Goal: Book appointment/travel/reservation

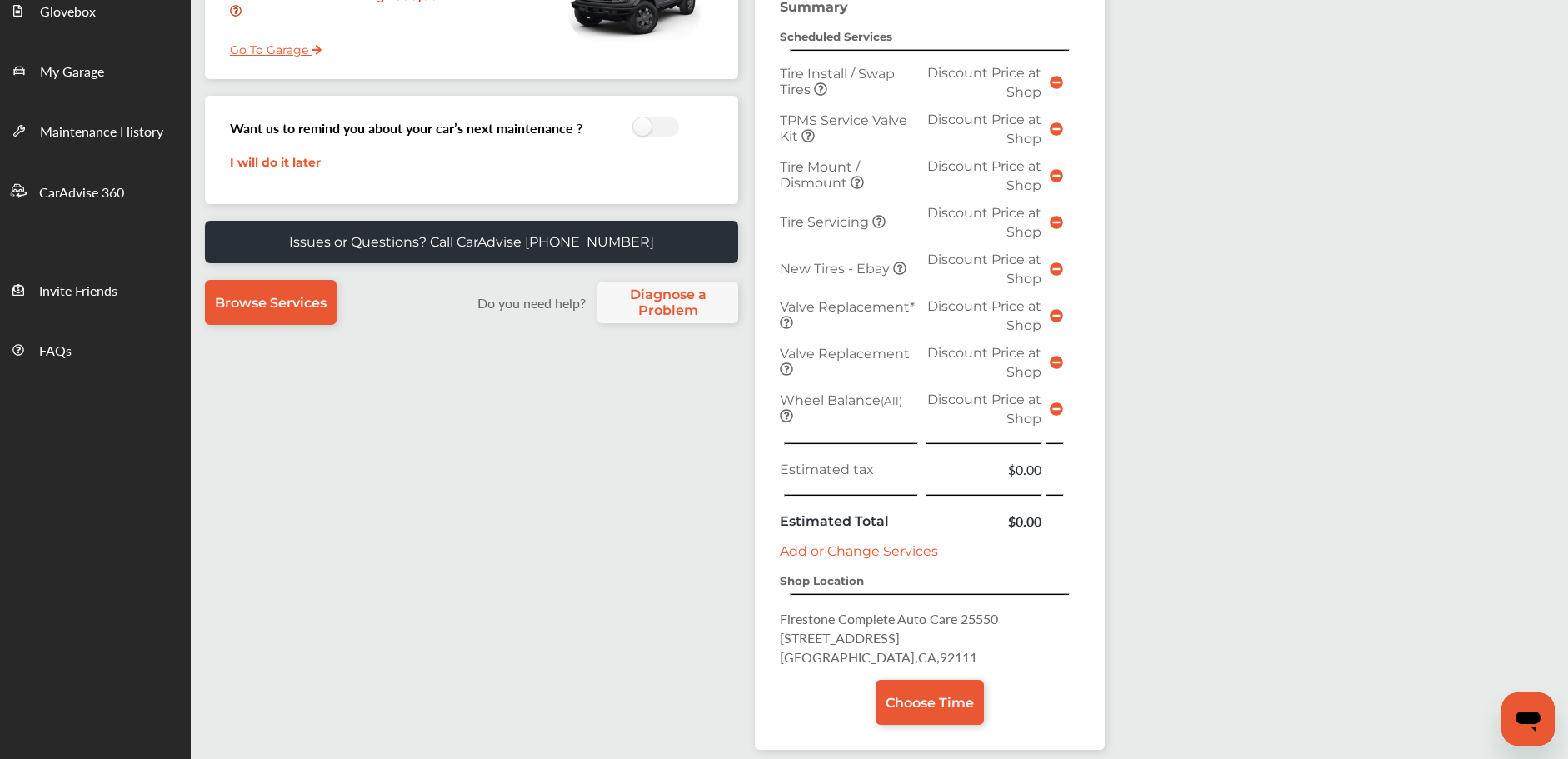
scroll to position [417, 0]
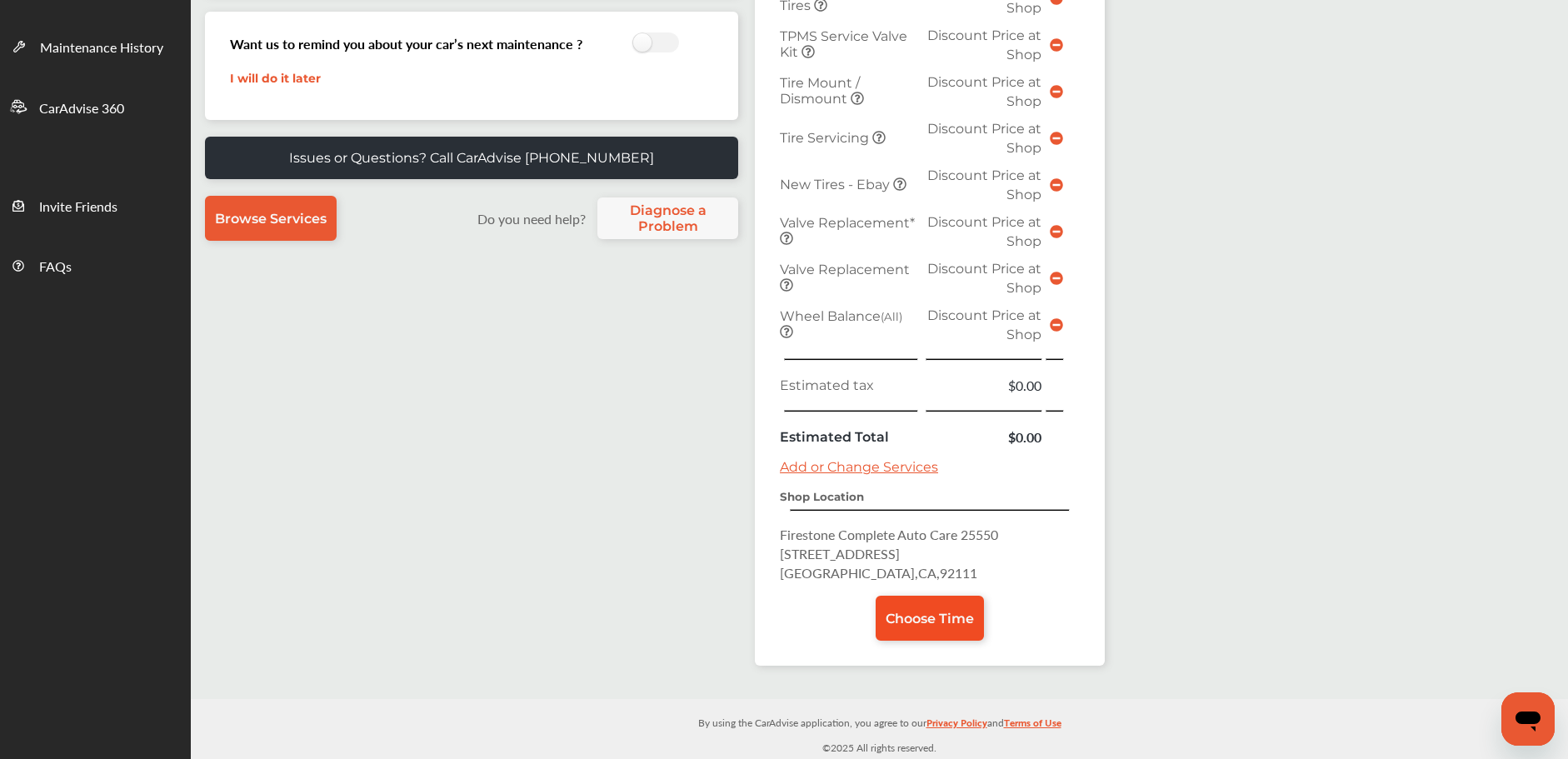
click at [906, 615] on span "Choose Time" at bounding box center [930, 619] width 88 height 16
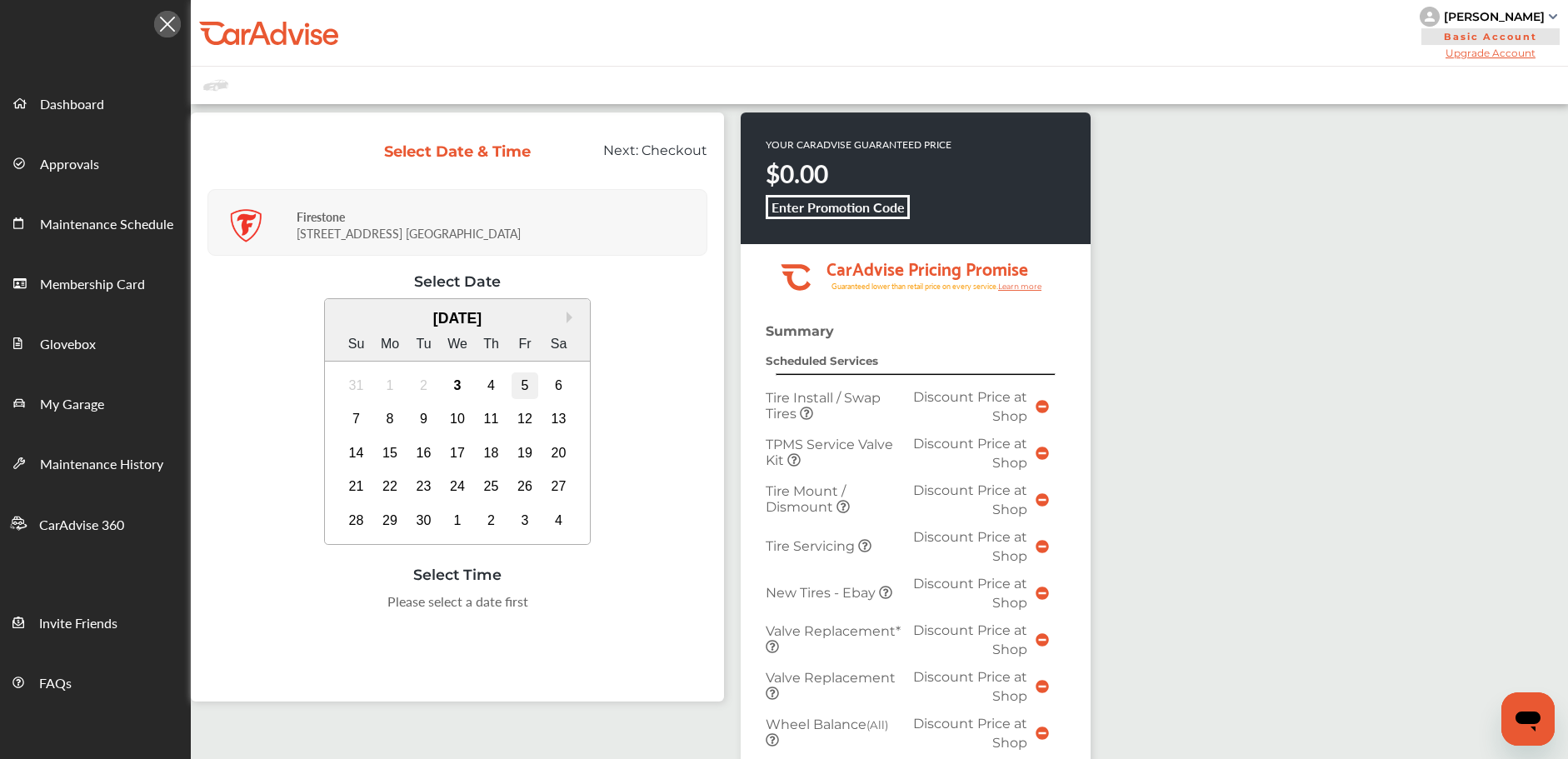
click at [528, 389] on div "5" at bounding box center [524, 385] width 27 height 27
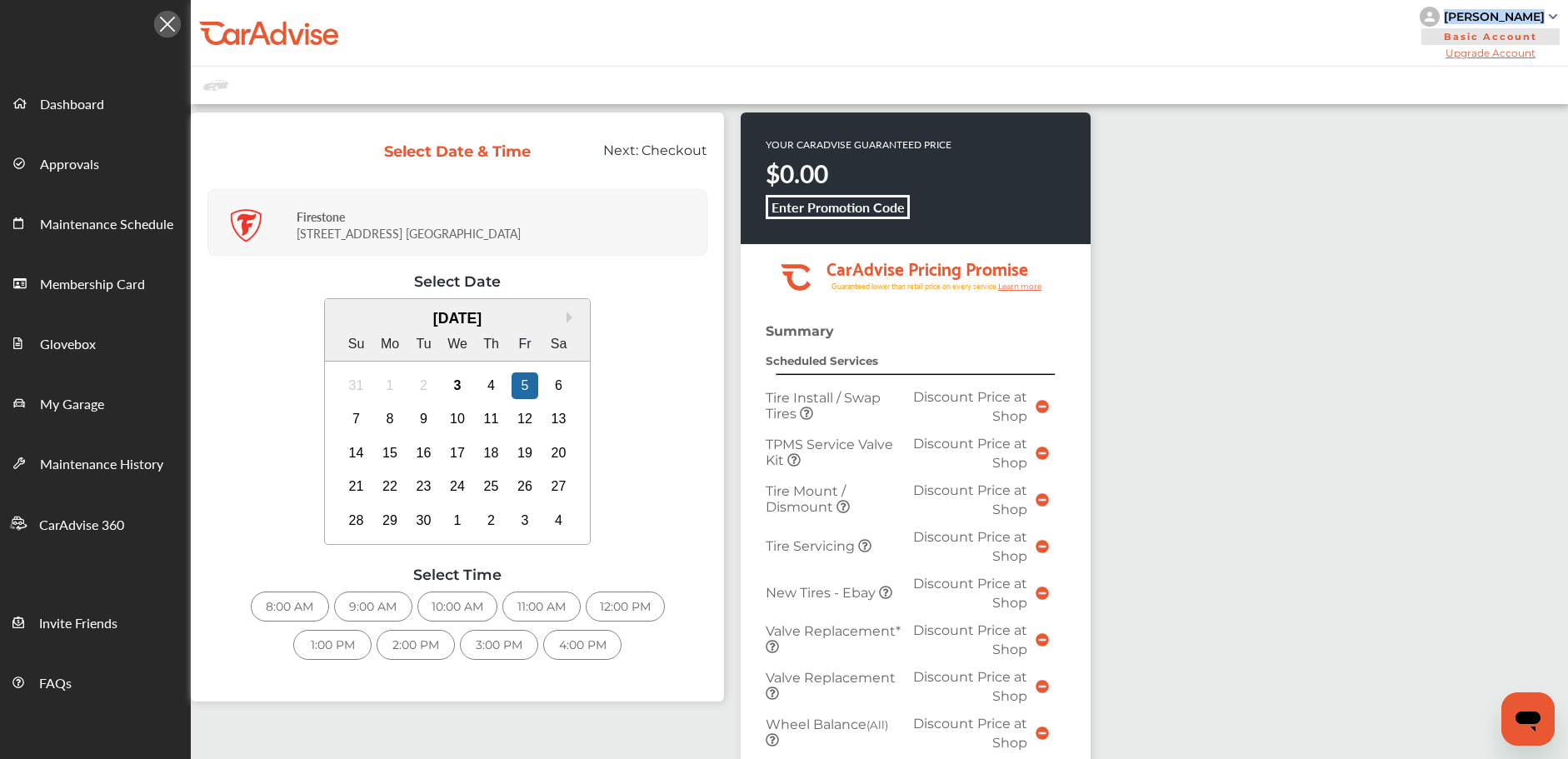
copy div "[PERSON_NAME]"
drag, startPoint x: 1541, startPoint y: 17, endPoint x: 1419, endPoint y: 10, distance: 122.2
click at [0, 0] on div "My Account Dashboard Approvals Maintenance Schedule Membership Card Glovebox My…" at bounding box center [784, 557] width 1568 height 1113
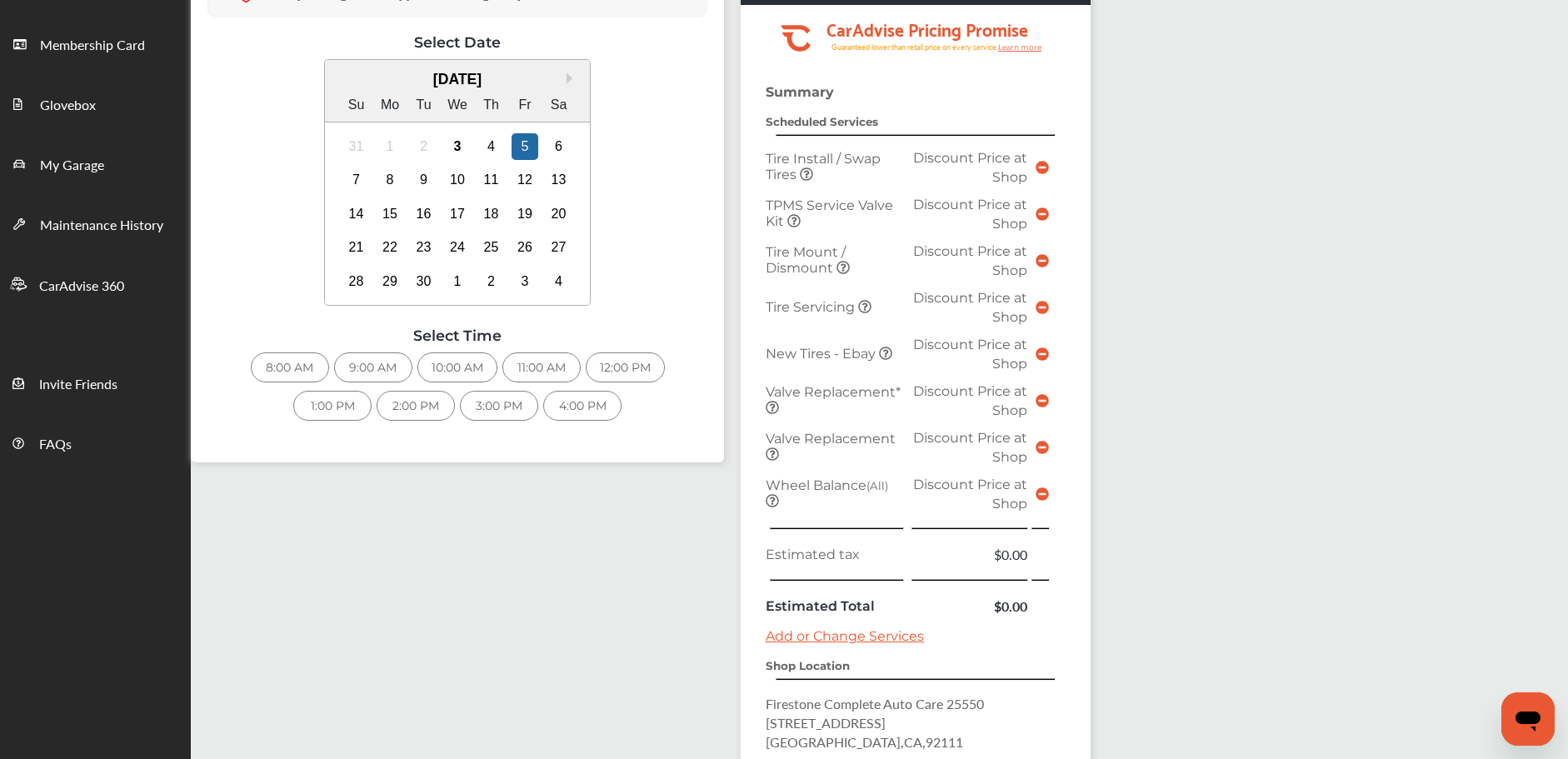
scroll to position [191, 0]
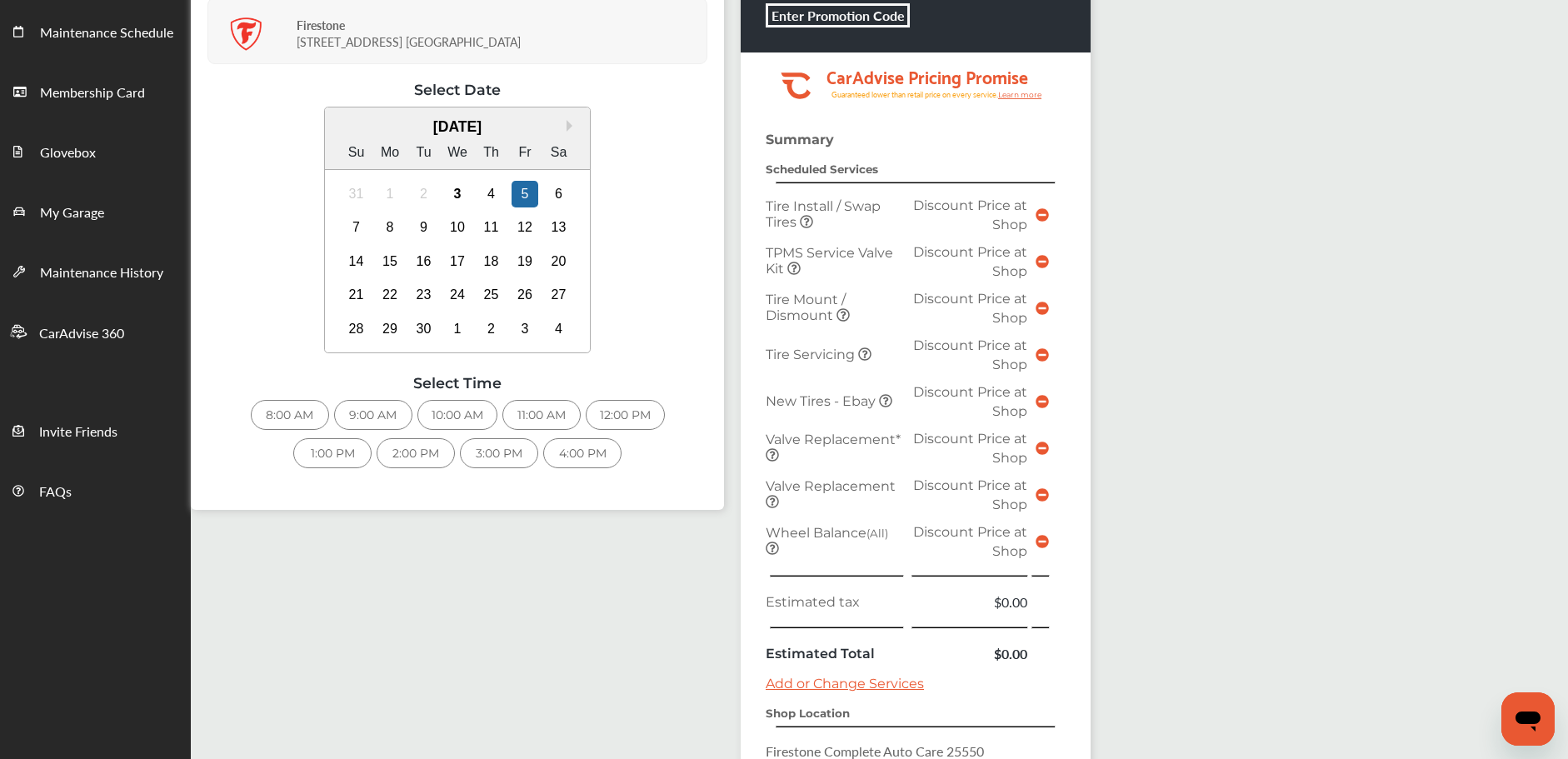
click at [296, 415] on div "8:00 AM" at bounding box center [290, 414] width 79 height 30
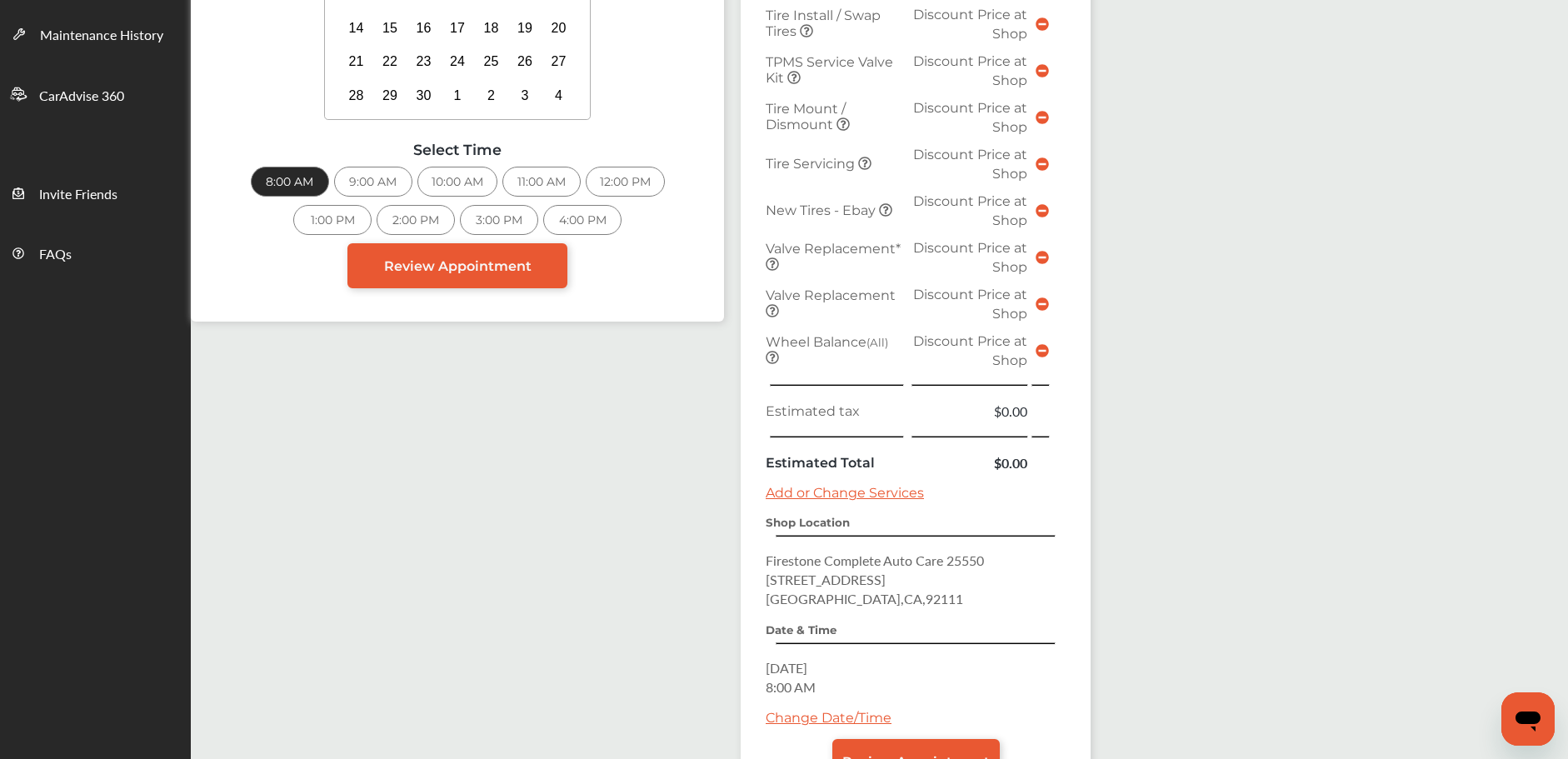
scroll to position [564, 0]
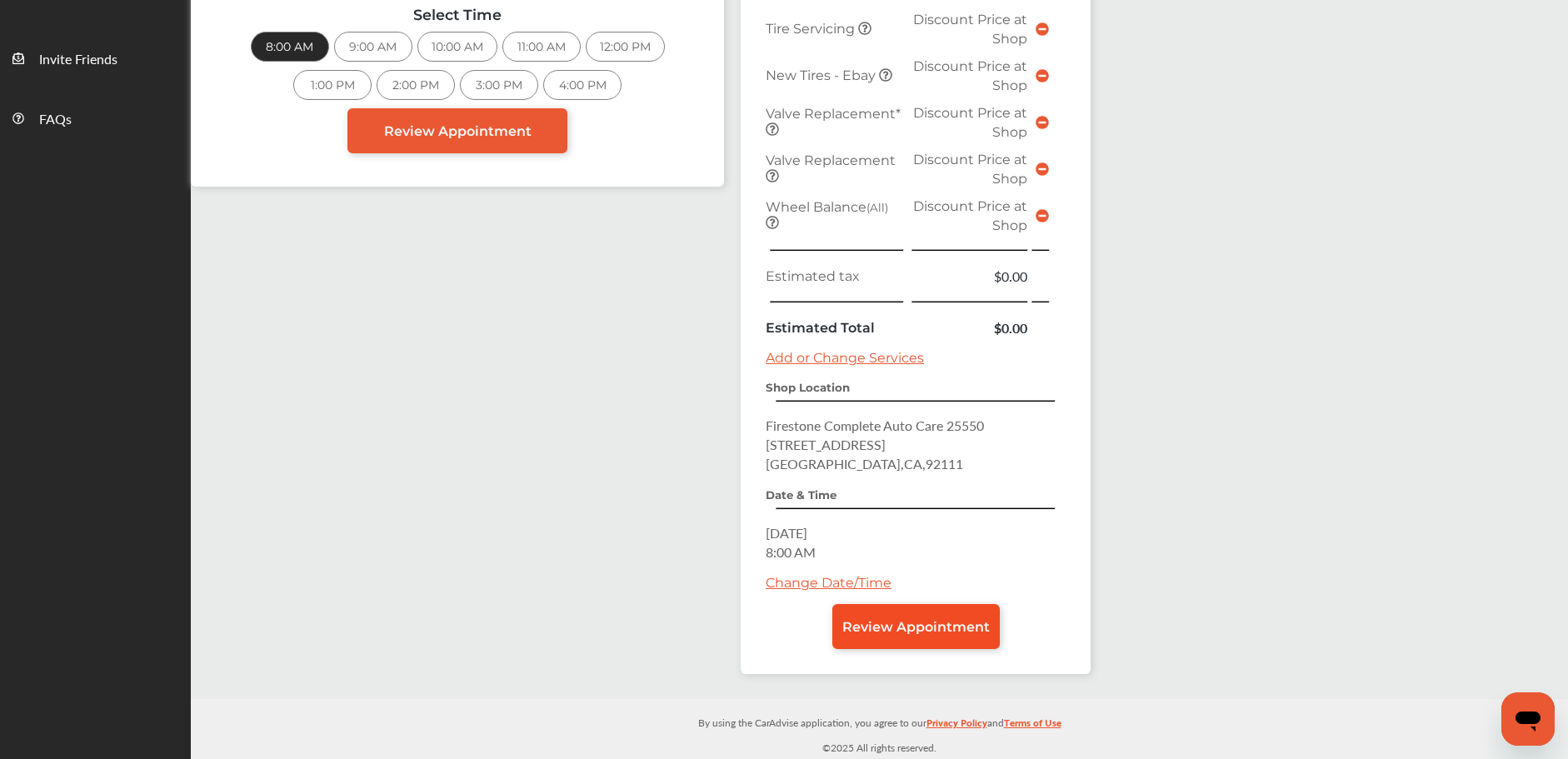
click at [872, 623] on span "Review Appointment" at bounding box center [916, 626] width 147 height 16
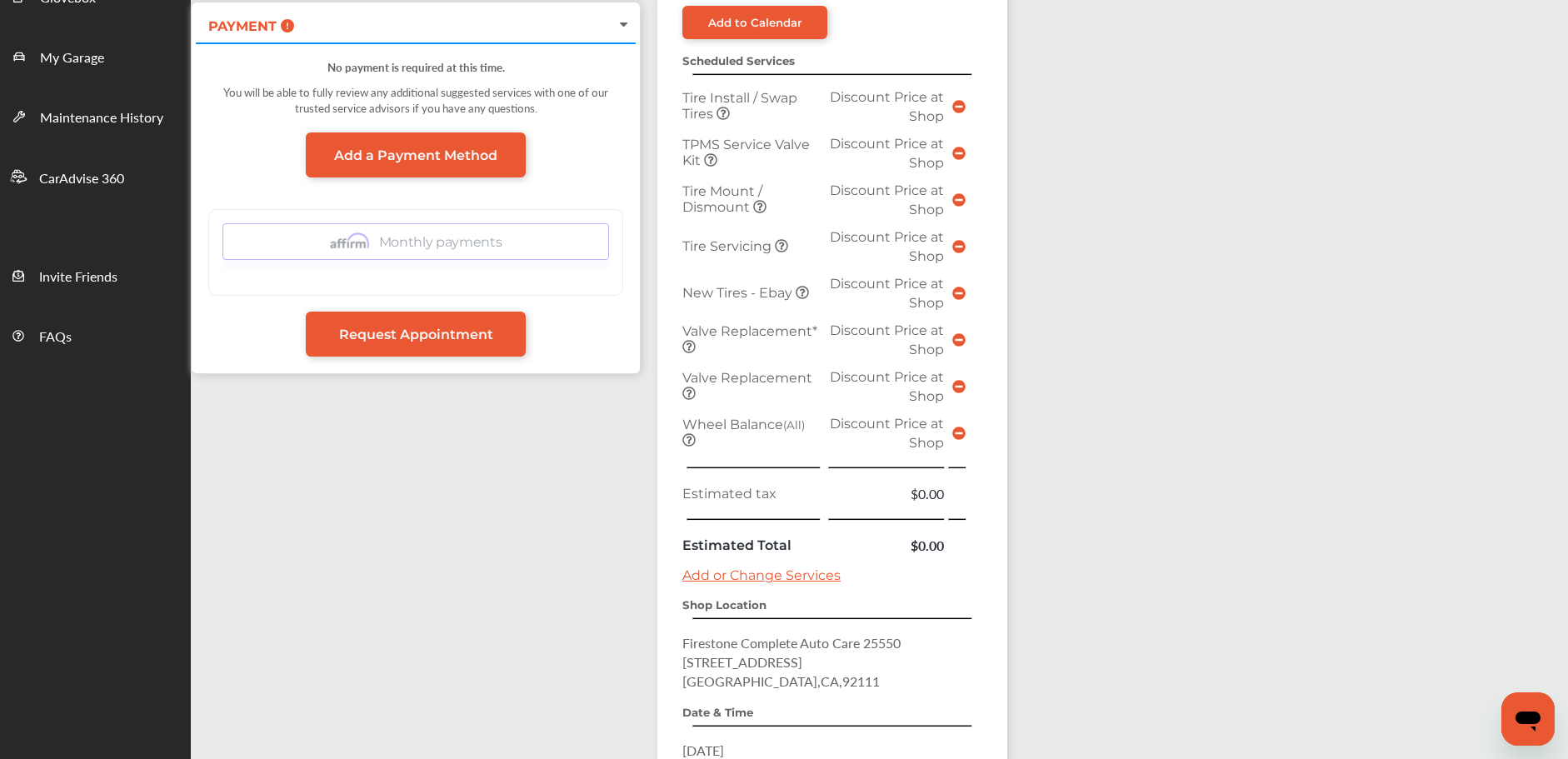
scroll to position [564, 0]
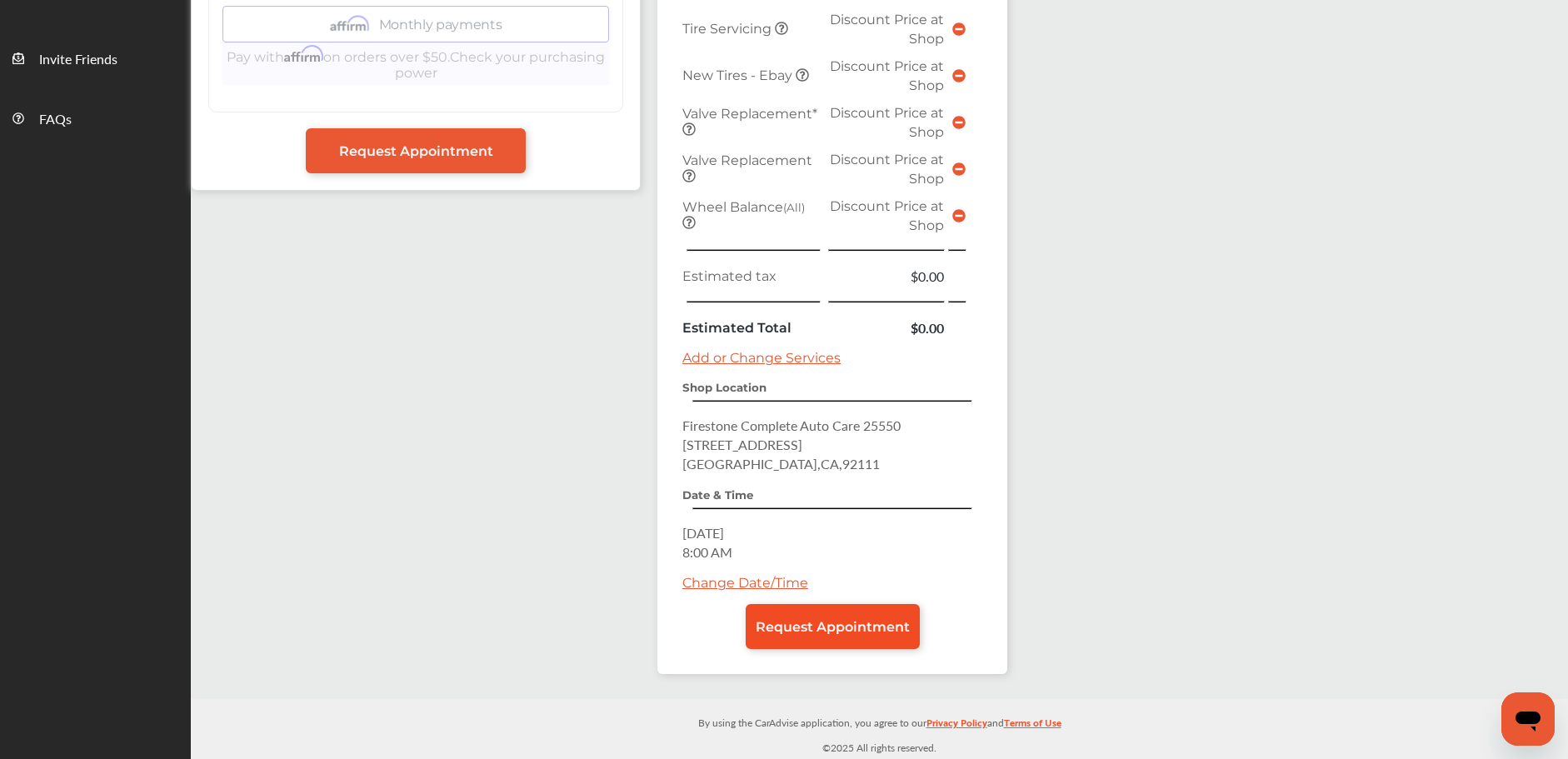
click at [805, 624] on span "Request Appointment" at bounding box center [833, 626] width 154 height 16
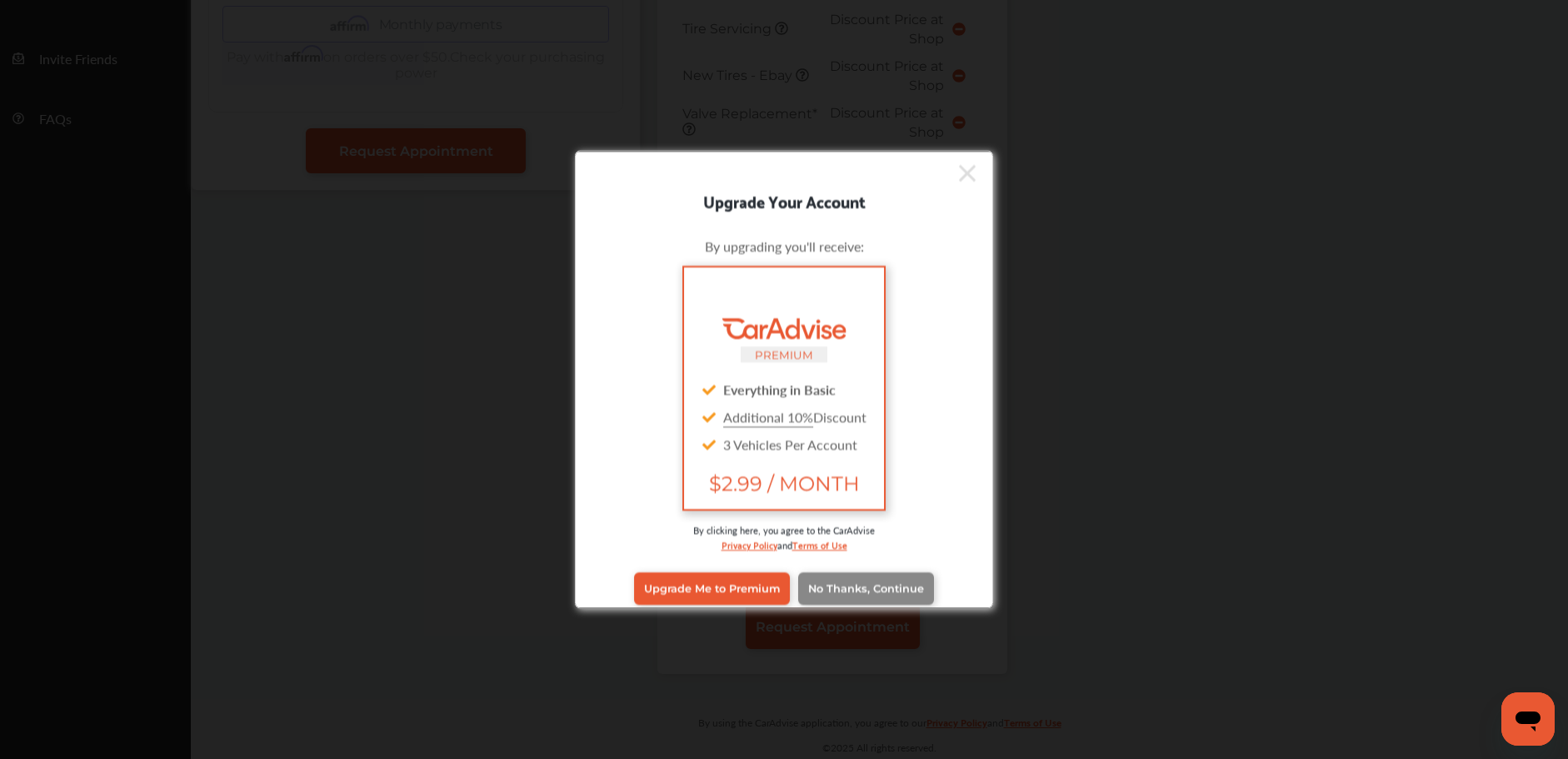
click at [846, 596] on link "No Thanks, Continue" at bounding box center [866, 588] width 135 height 31
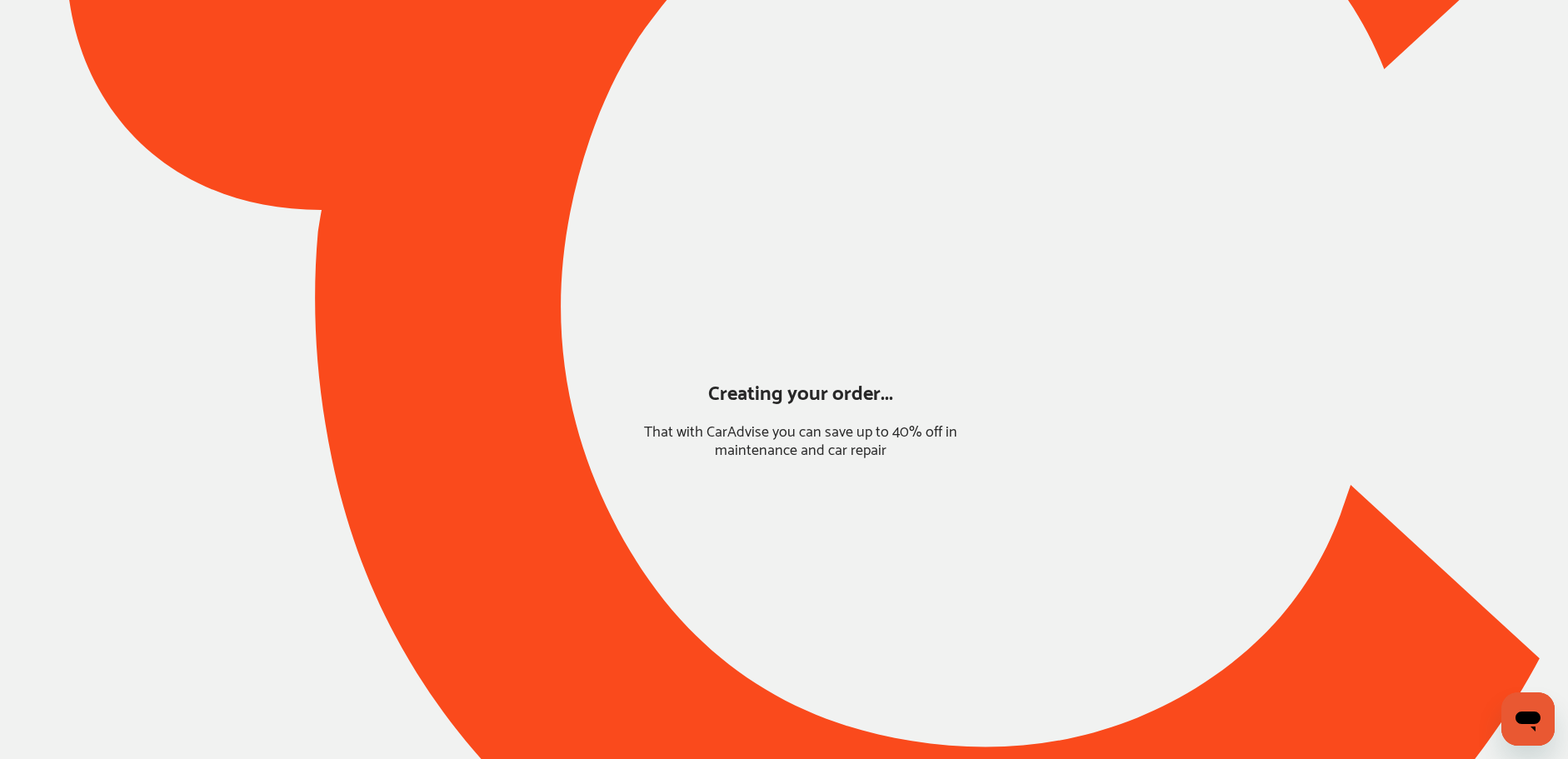
scroll to position [0, 0]
